Goal: Navigation & Orientation: Find specific page/section

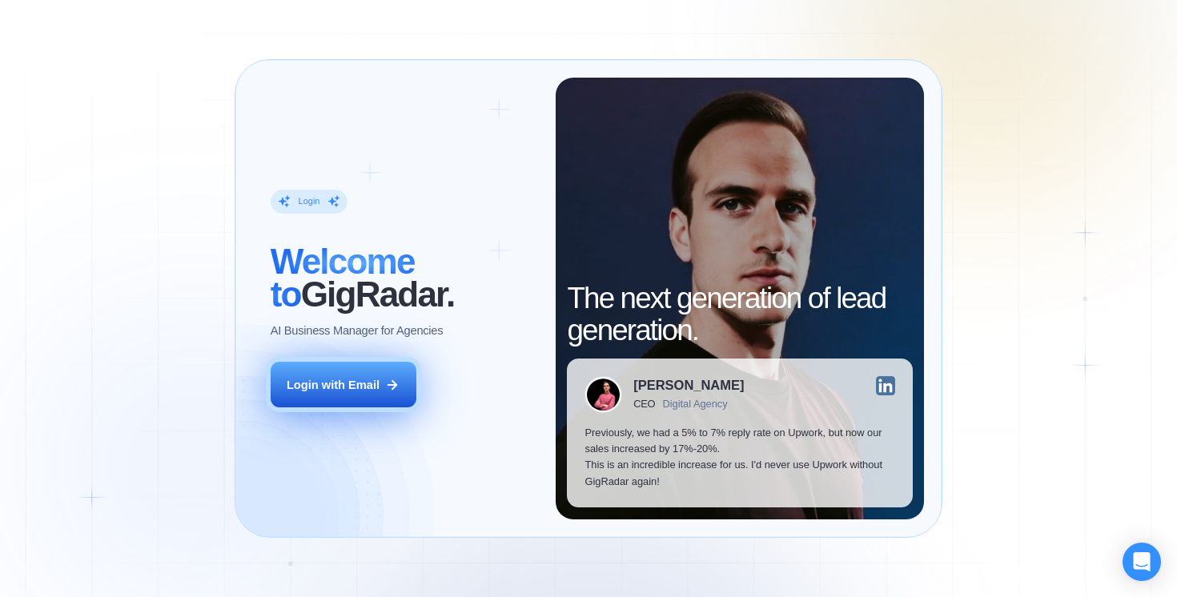
click at [357, 372] on button "Login with Email" at bounding box center [344, 385] width 146 height 46
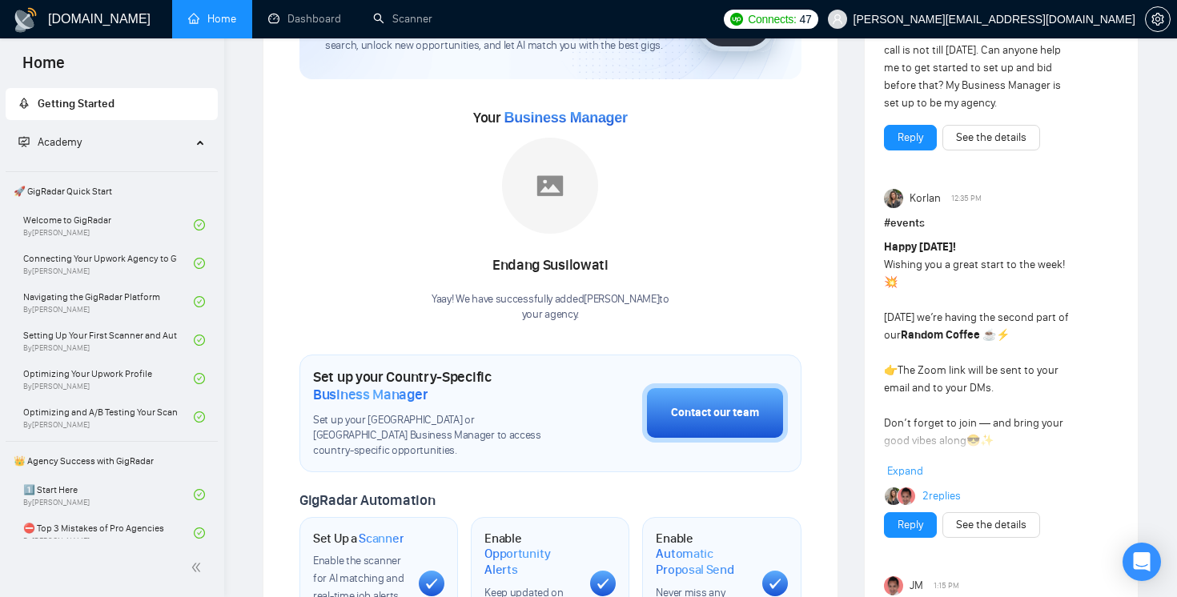
scroll to position [112, 0]
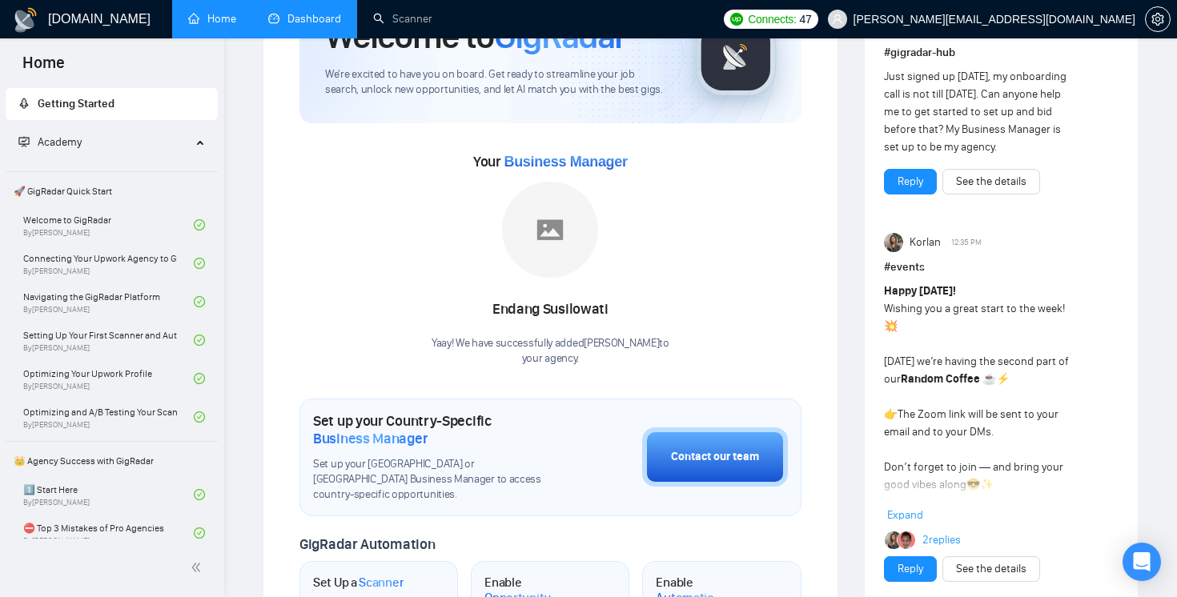
click at [312, 15] on link "Dashboard" at bounding box center [304, 19] width 73 height 14
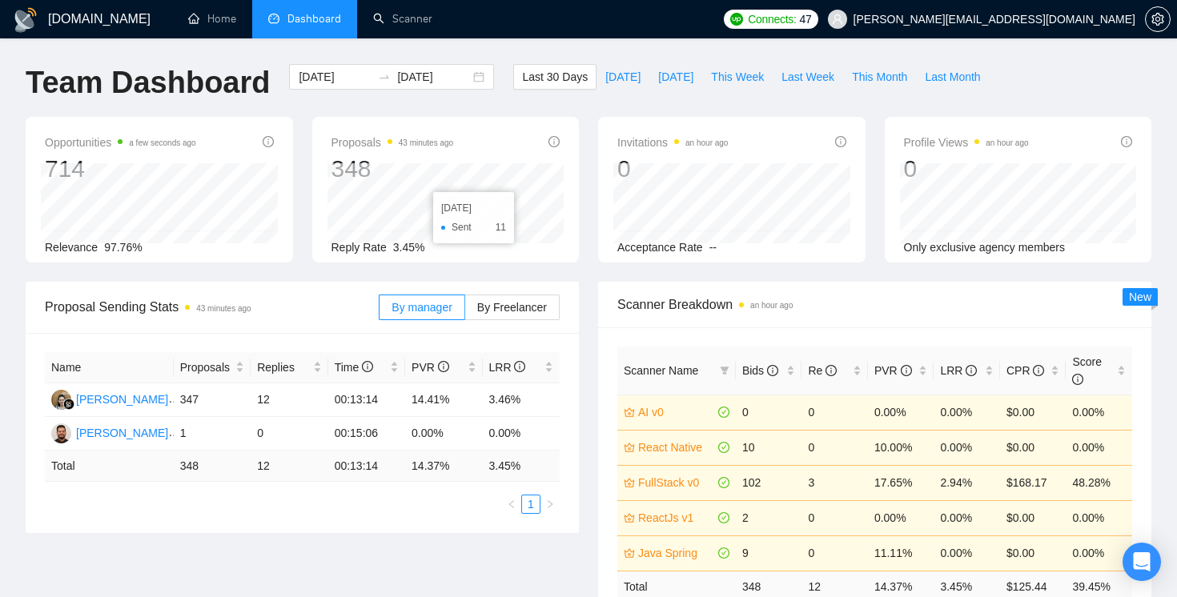
click at [796, 22] on span "Connects:" at bounding box center [772, 19] width 48 height 18
click at [716, 34] on ul "Home Dashboard Scanner" at bounding box center [441, 19] width 549 height 38
